Goal: Task Accomplishment & Management: Manage account settings

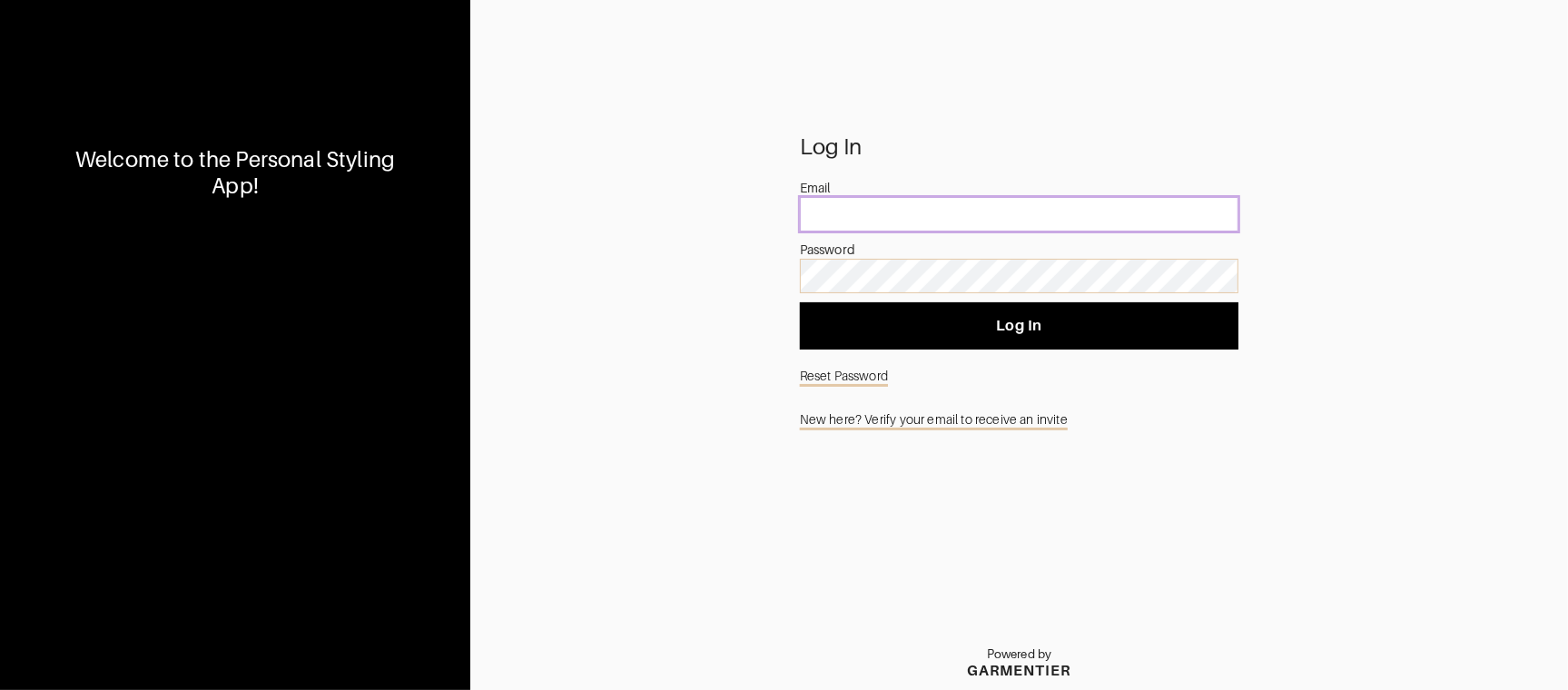
click at [847, 205] on input "email" at bounding box center [1019, 214] width 440 height 35
type input "[EMAIL_ADDRESS][DOMAIN_NAME]"
click at [753, 270] on div "Log In Email [EMAIL_ADDRESS][DOMAIN_NAME] Password Log In Reset Password New he…" at bounding box center [1019, 413] width 1098 height 552
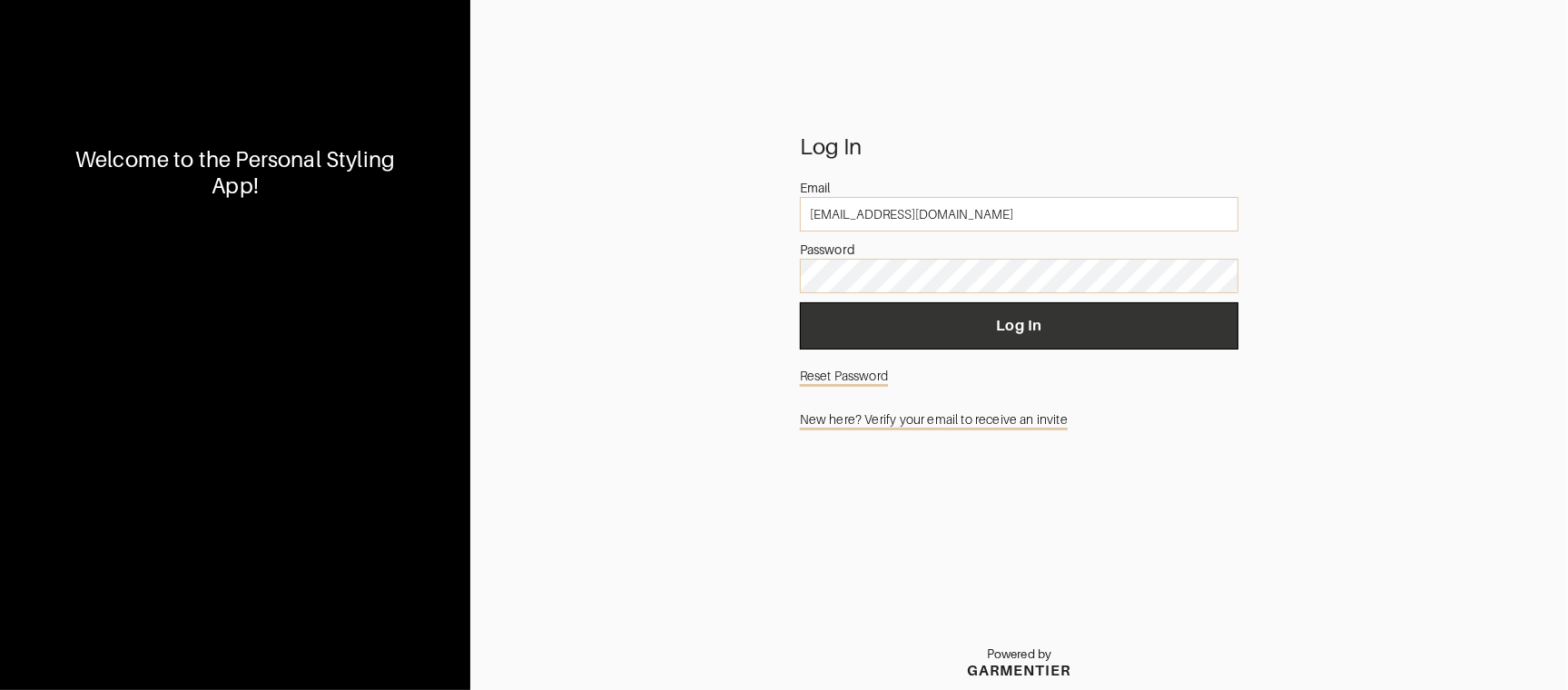
click at [1033, 337] on button "Log In" at bounding box center [1019, 325] width 440 height 47
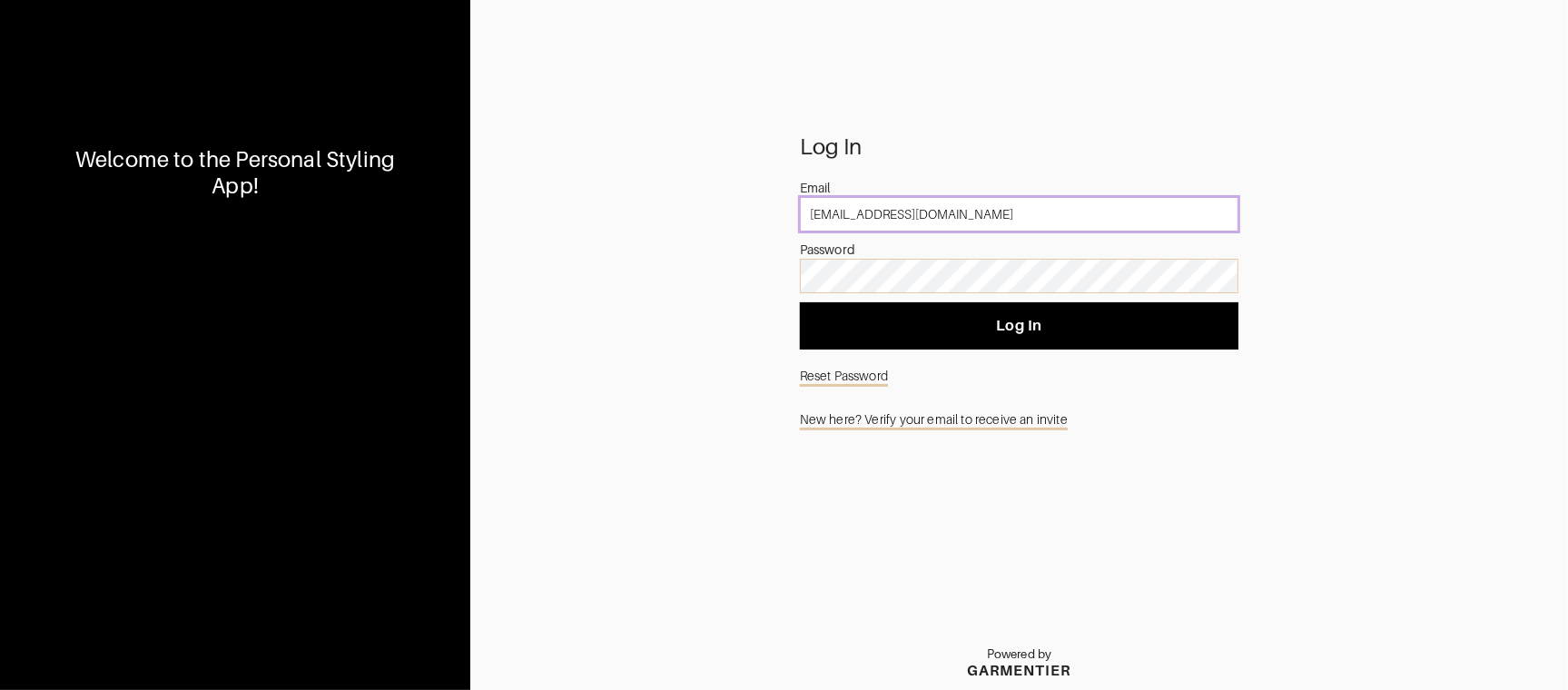
drag, startPoint x: 953, startPoint y: 218, endPoint x: 638, endPoint y: 186, distance: 316.6
click at [637, 186] on div "Log In Email [EMAIL_ADDRESS][DOMAIN_NAME] Password Log In Reset Password New he…" at bounding box center [1019, 413] width 1098 height 552
type input "[EMAIL_ADDRESS][DOMAIN_NAME]"
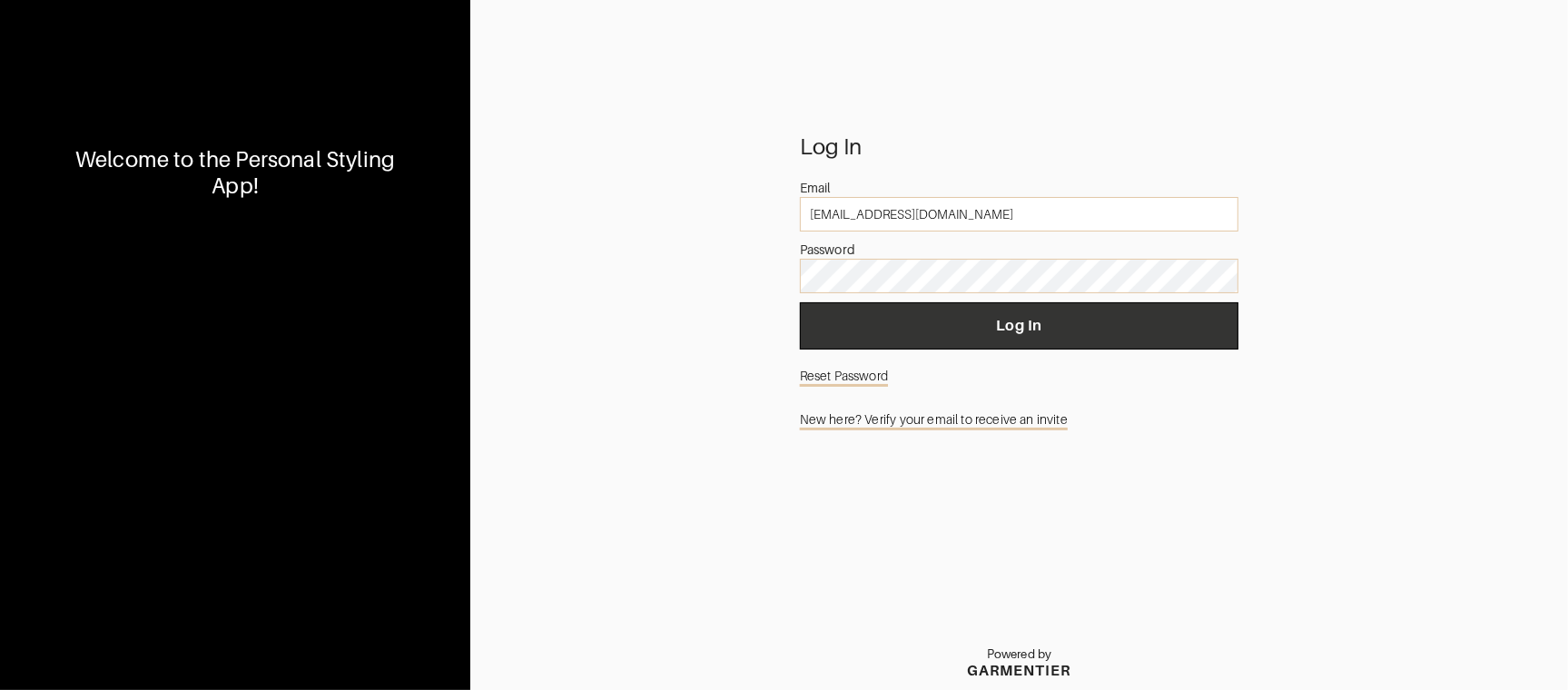
click at [1021, 329] on span "Log In" at bounding box center [1019, 325] width 411 height 18
